Goal: Information Seeking & Learning: Compare options

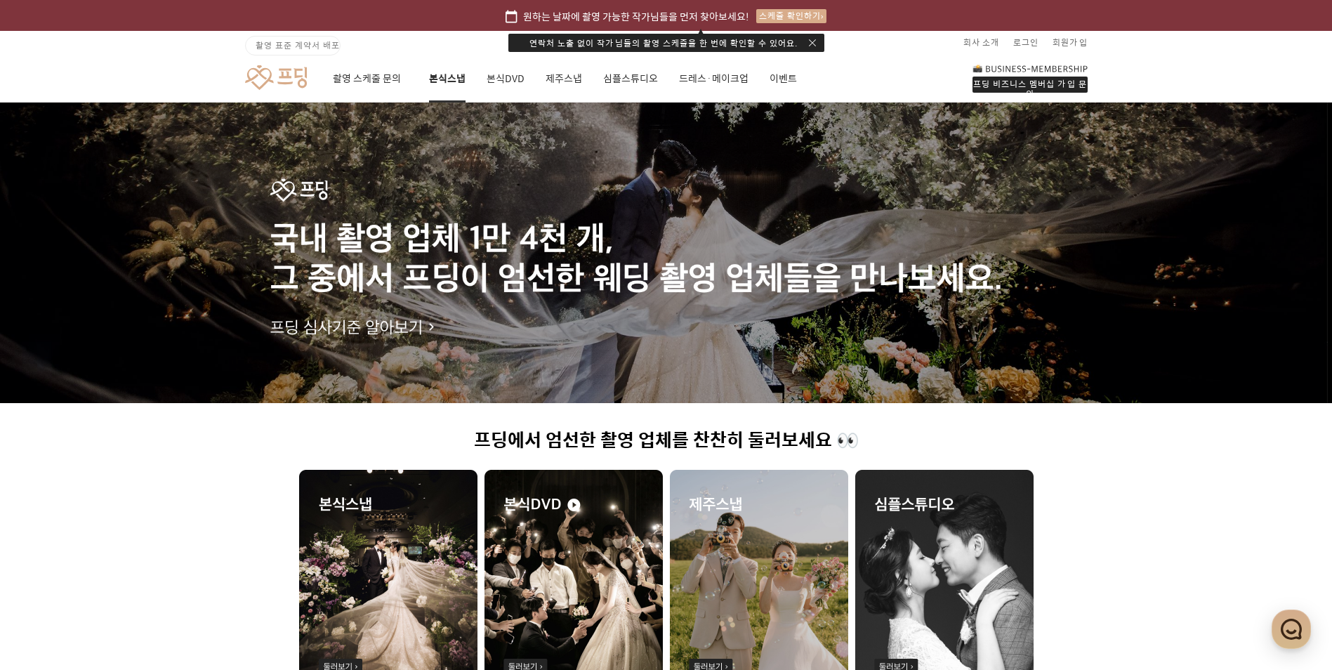
click at [448, 78] on link "본식스냅" at bounding box center [447, 79] width 37 height 48
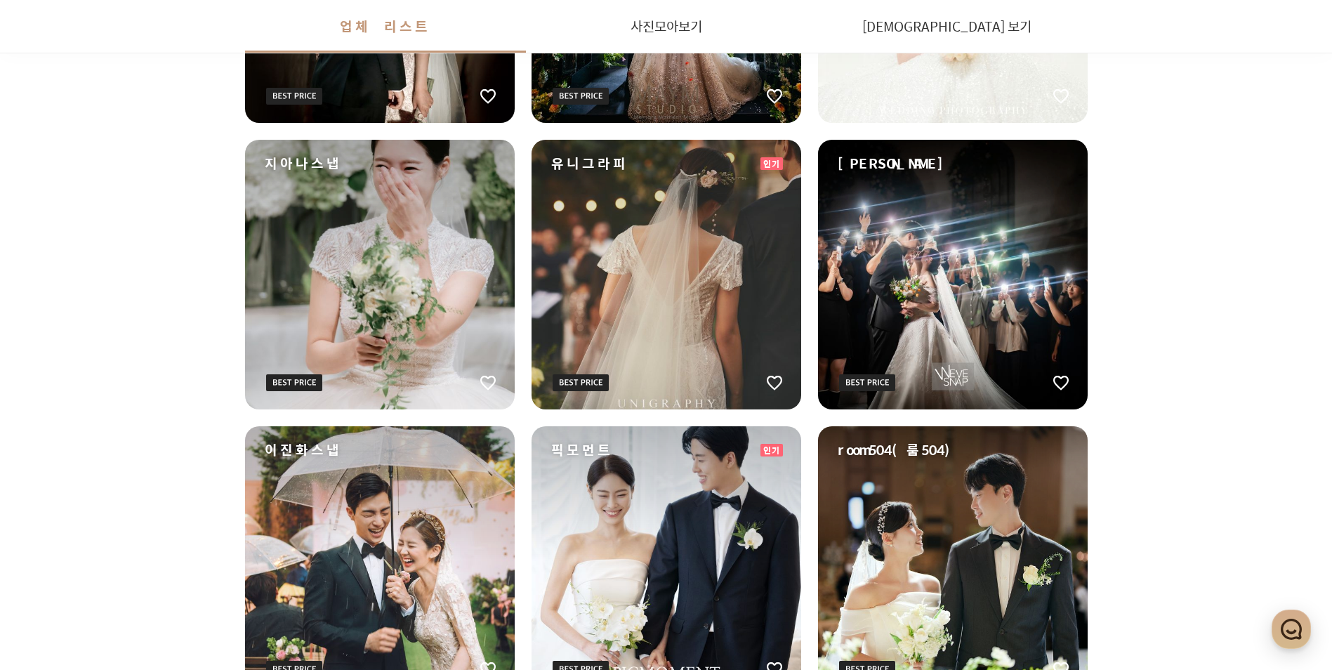
scroll to position [913, 0]
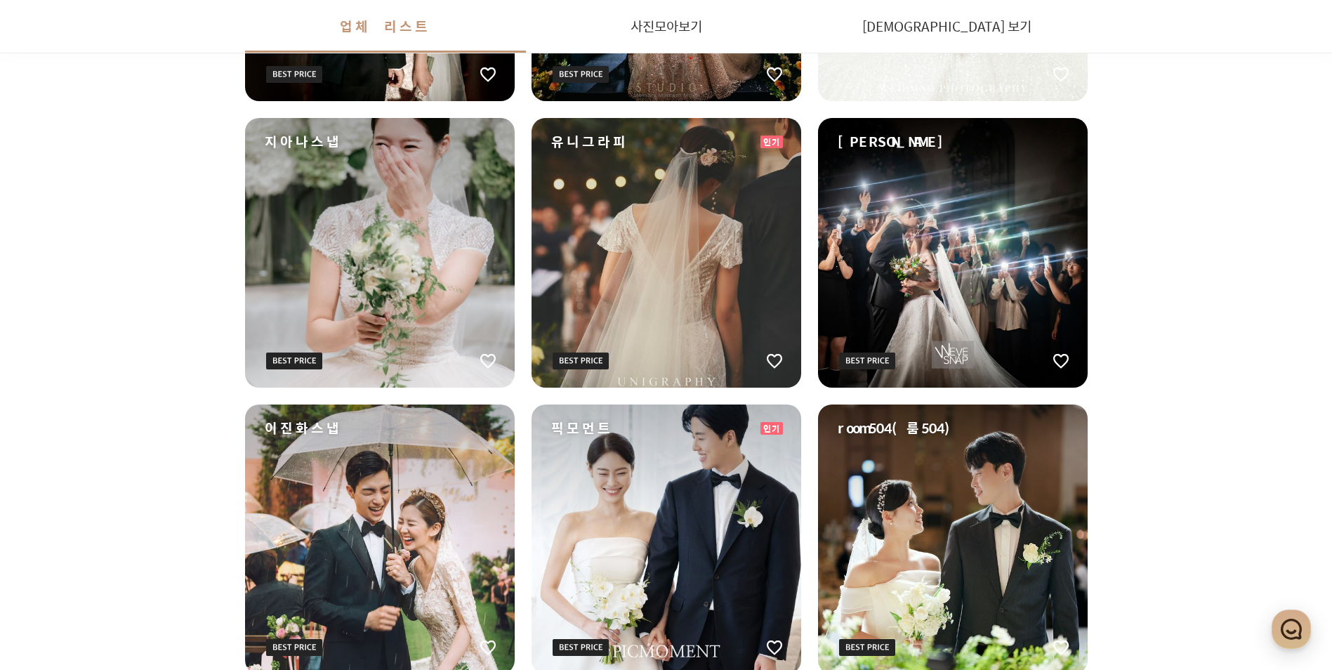
click at [271, 517] on div "이진화스냅" at bounding box center [380, 539] width 270 height 270
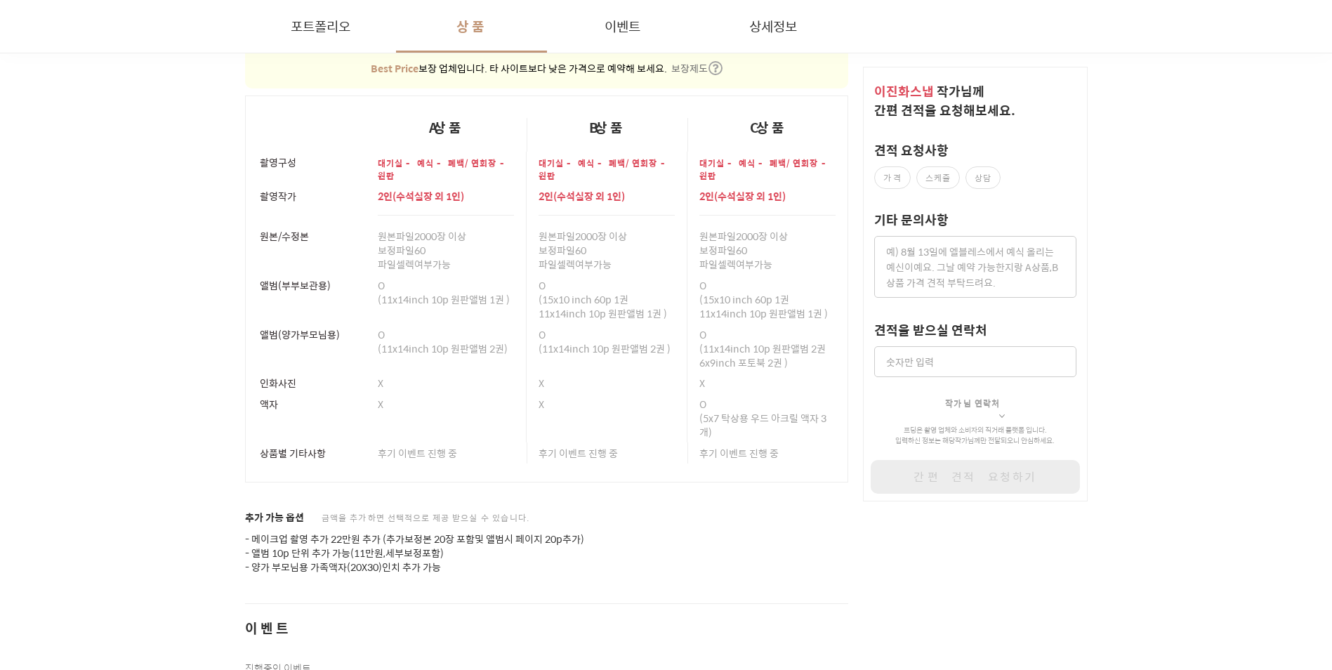
scroll to position [1799, 0]
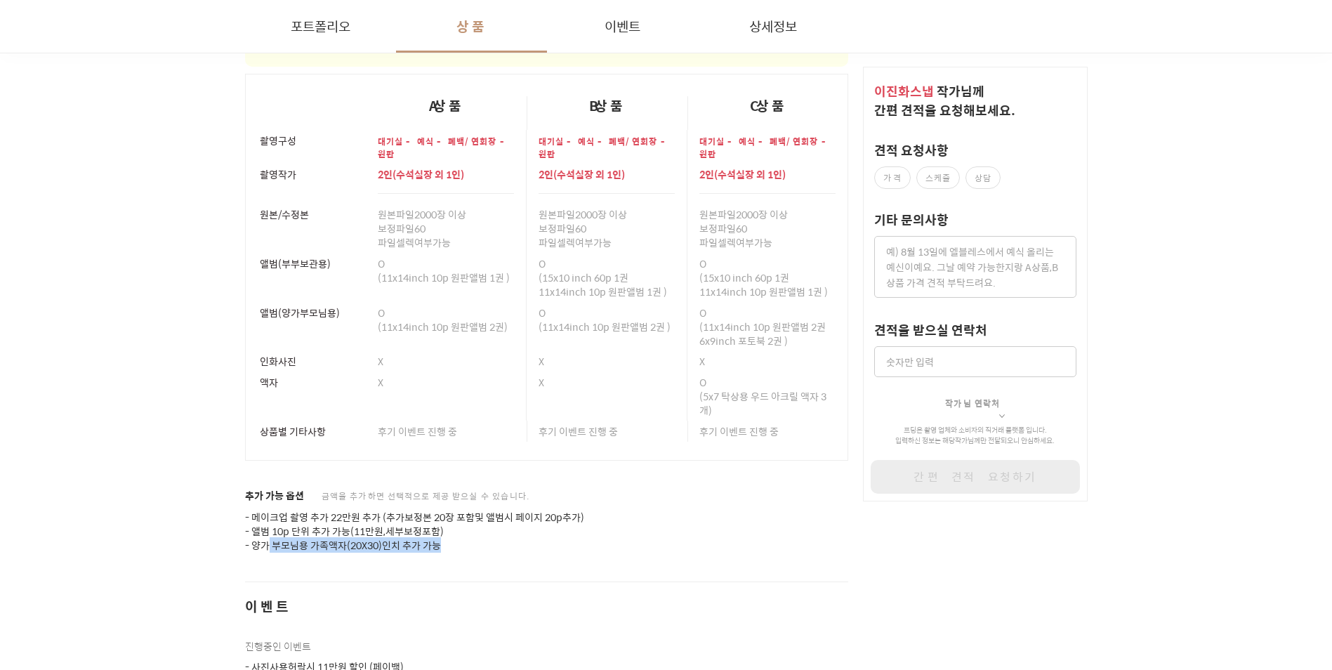
drag, startPoint x: 269, startPoint y: 527, endPoint x: 508, endPoint y: 534, distance: 238.8
click at [508, 534] on p "- 메이크업 촬영 추가 22만원 추가 (추가보정본 20장 포함및 앨범시 페이지 20p추가) - 앨범 10p 단위 추가 가능(11만원,세부보정포…" at bounding box center [547, 531] width 604 height 42
drag, startPoint x: 508, startPoint y: 534, endPoint x: 458, endPoint y: 543, distance: 50.0
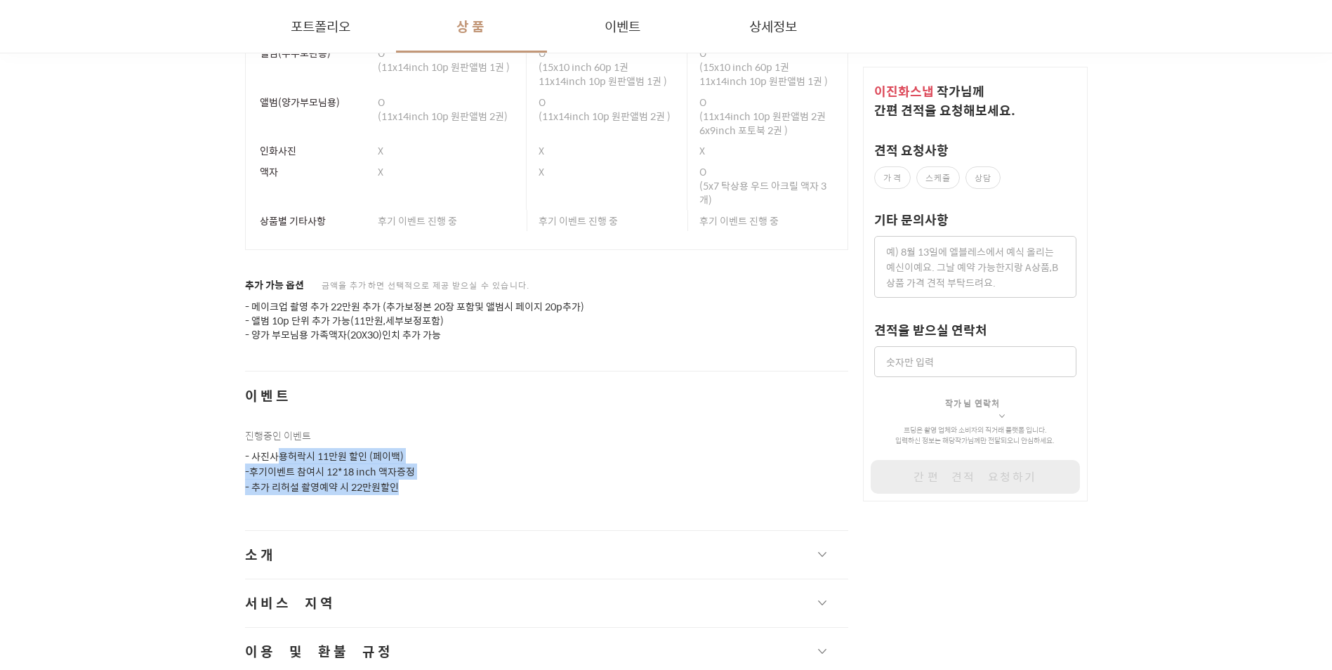
drag, startPoint x: 274, startPoint y: 444, endPoint x: 421, endPoint y: 477, distance: 151.1
click at [421, 477] on p "- 사진사용허락시 11만원 할인 (페이백) -후기이벤트 참여시 12*18 inch 액자증정 - 추가 리허설 촬영예약 시 22만원할인" at bounding box center [547, 472] width 604 height 46
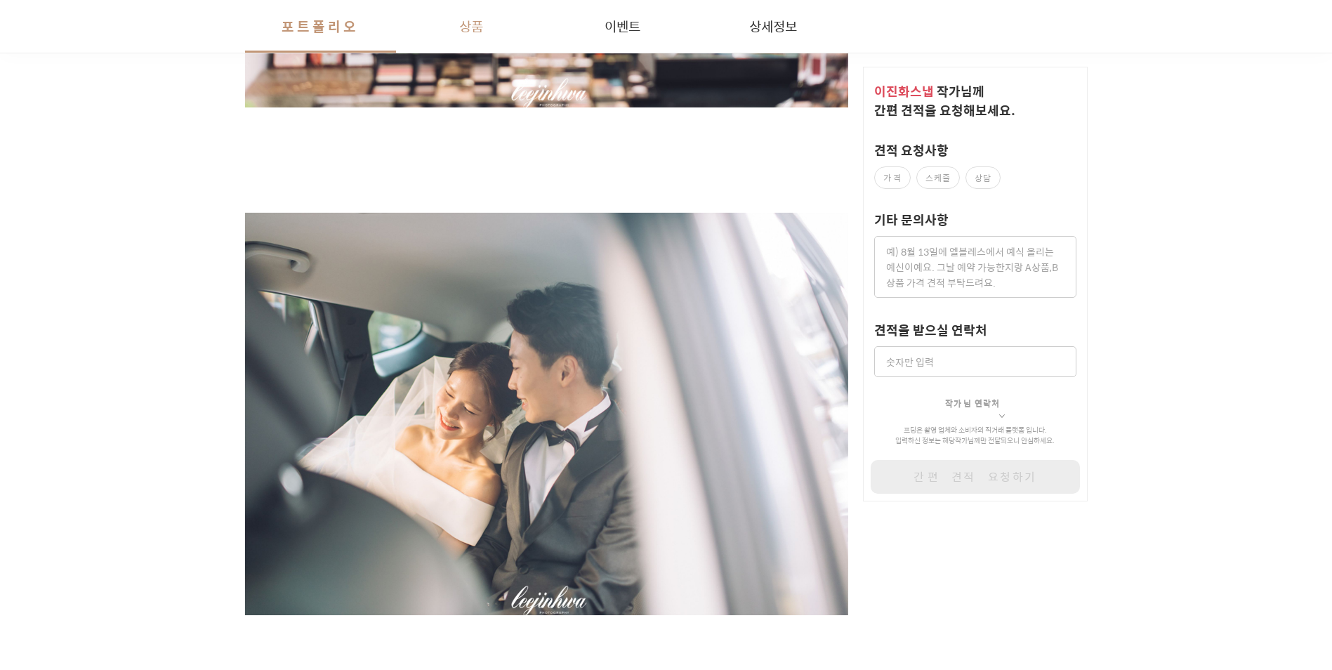
click at [472, 28] on button "상품" at bounding box center [471, 26] width 151 height 53
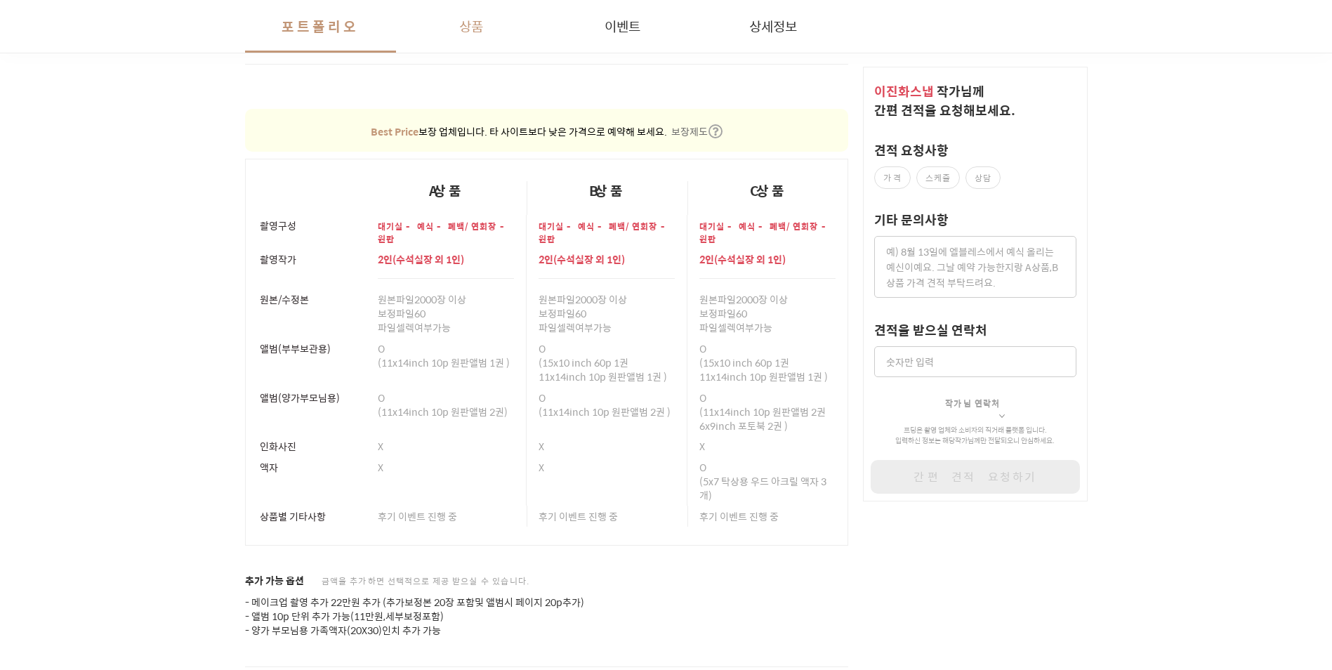
scroll to position [1723, 0]
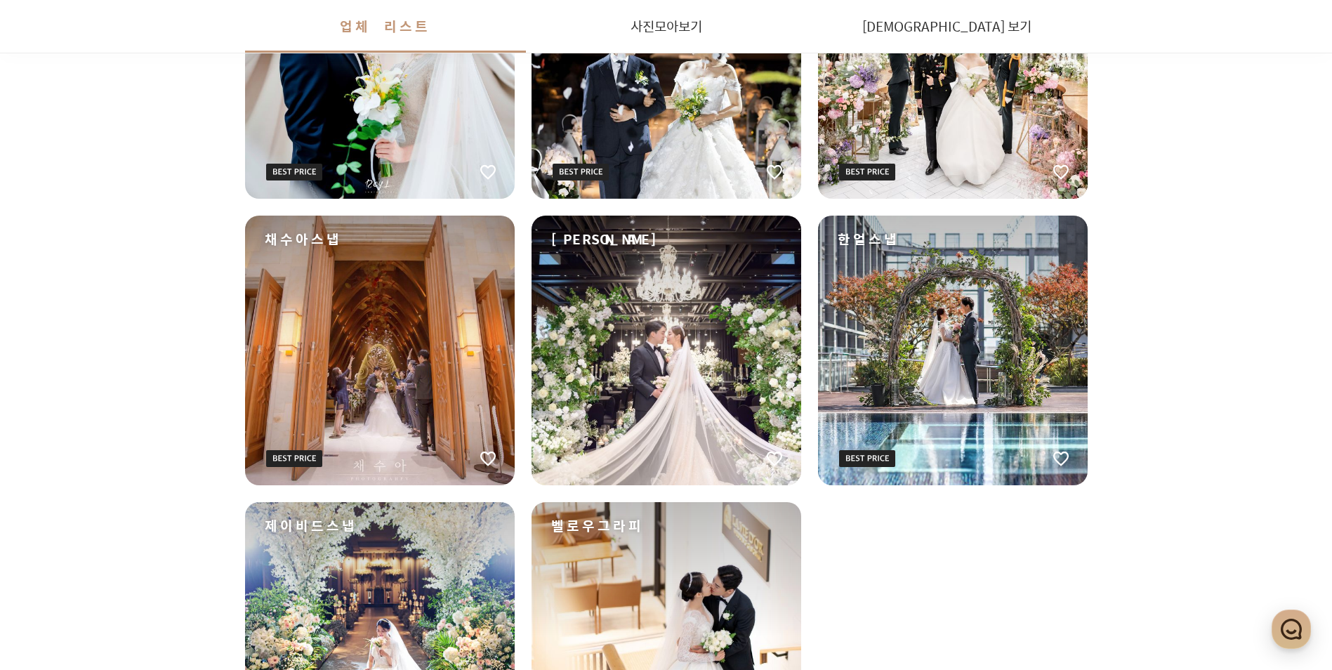
scroll to position [2106, 0]
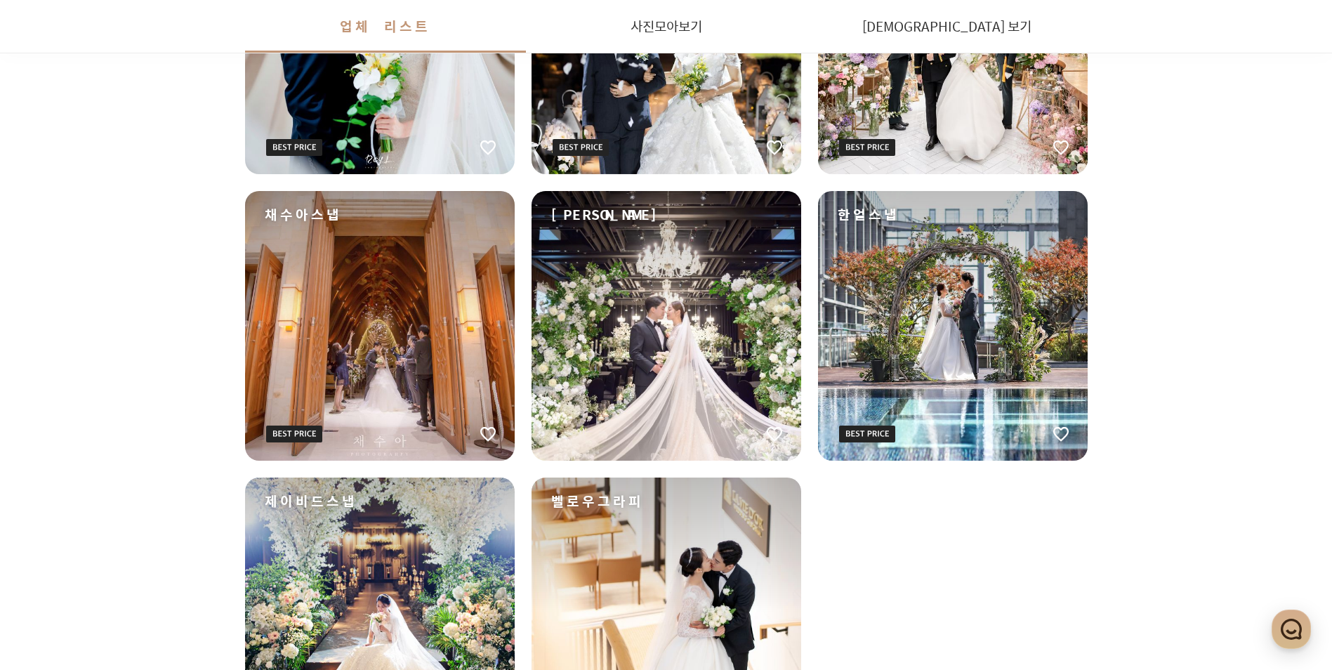
click at [353, 314] on div "채수아스냅" at bounding box center [380, 326] width 270 height 270
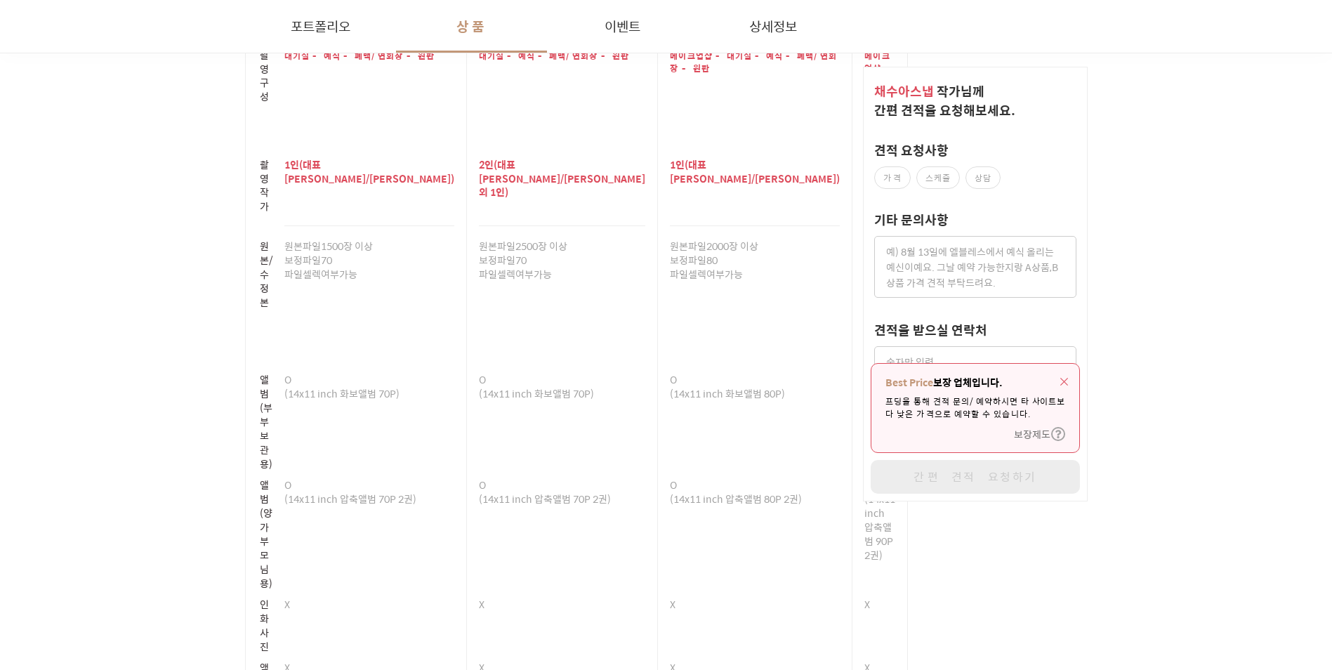
scroll to position [2457, 0]
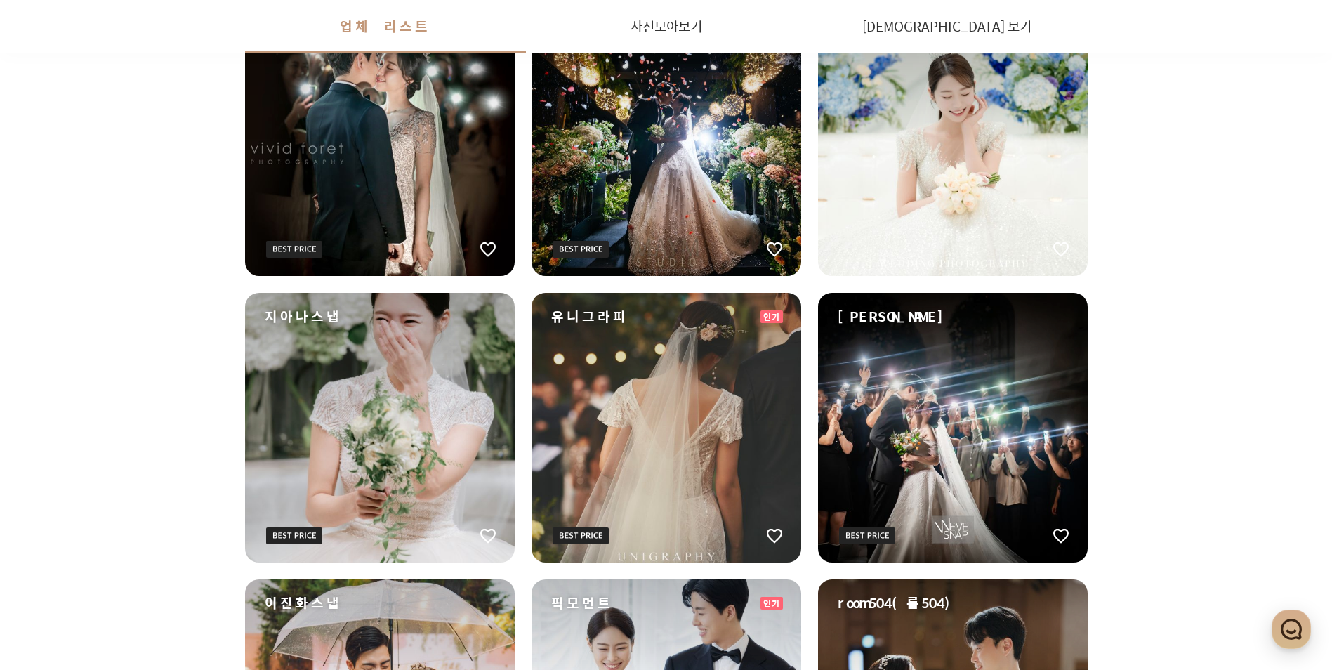
scroll to position [462, 0]
